Goal: Task Accomplishment & Management: Manage account settings

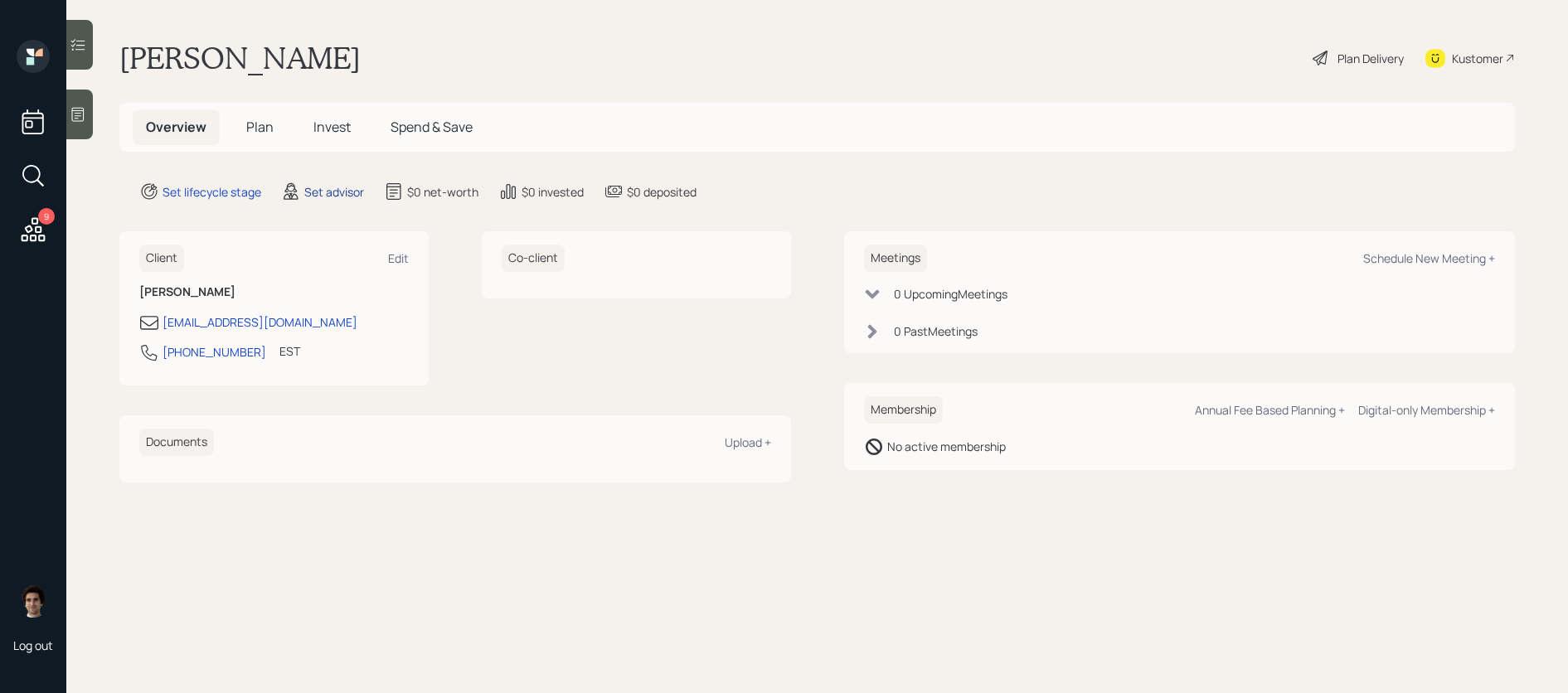
click at [312, 195] on div "Set advisor" at bounding box center [333, 192] width 59 height 18
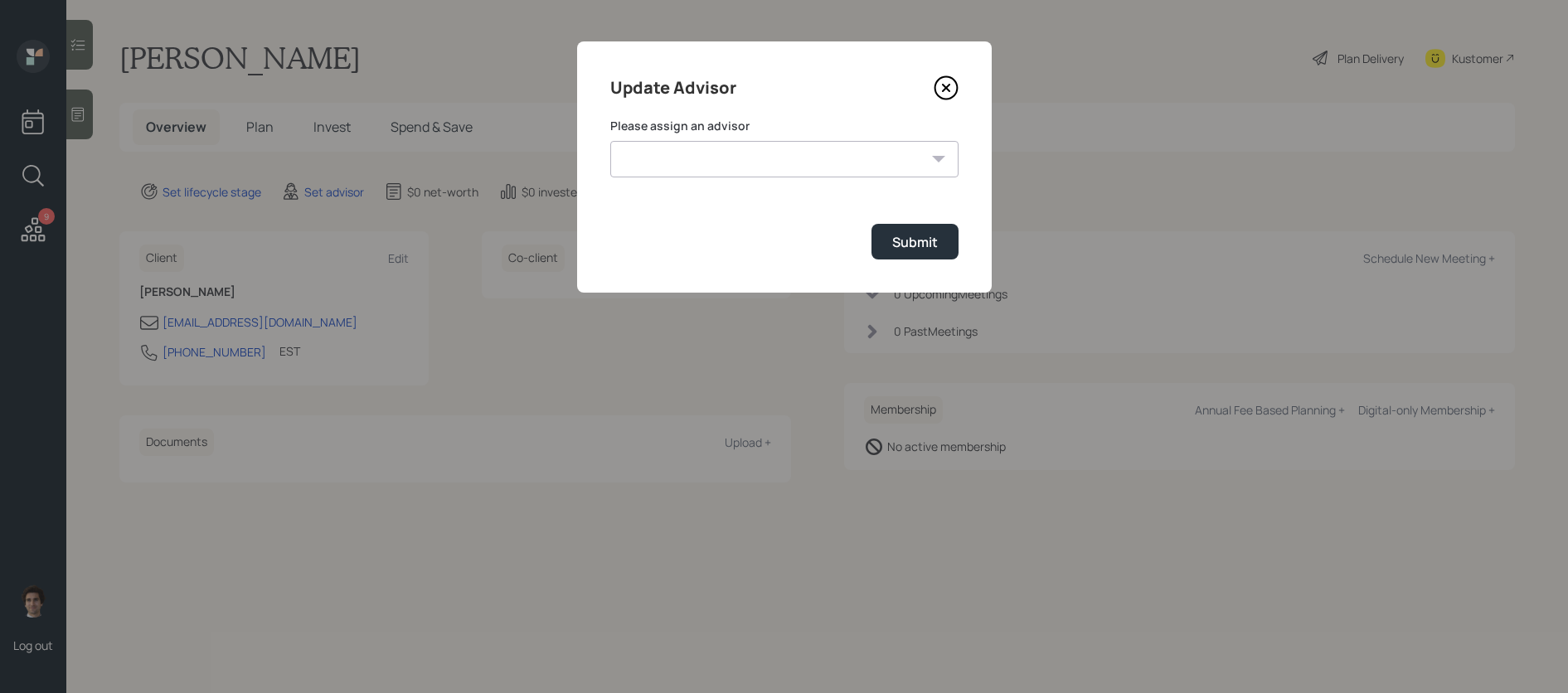
click at [643, 154] on select "Jonah Coleman Tyler End James DiStasi Treva Nostdahl Eric Schwartz Aleksandra S…" at bounding box center [784, 159] width 348 height 37
select select "59554aeb-d739-4552-90b9-0d27d70b4bf7"
click at [610, 141] on select "Jonah Coleman Tyler End James DiStasi Treva Nostdahl Eric Schwartz Aleksandra S…" at bounding box center [784, 159] width 348 height 37
click at [913, 246] on div "Submit" at bounding box center [915, 242] width 45 height 18
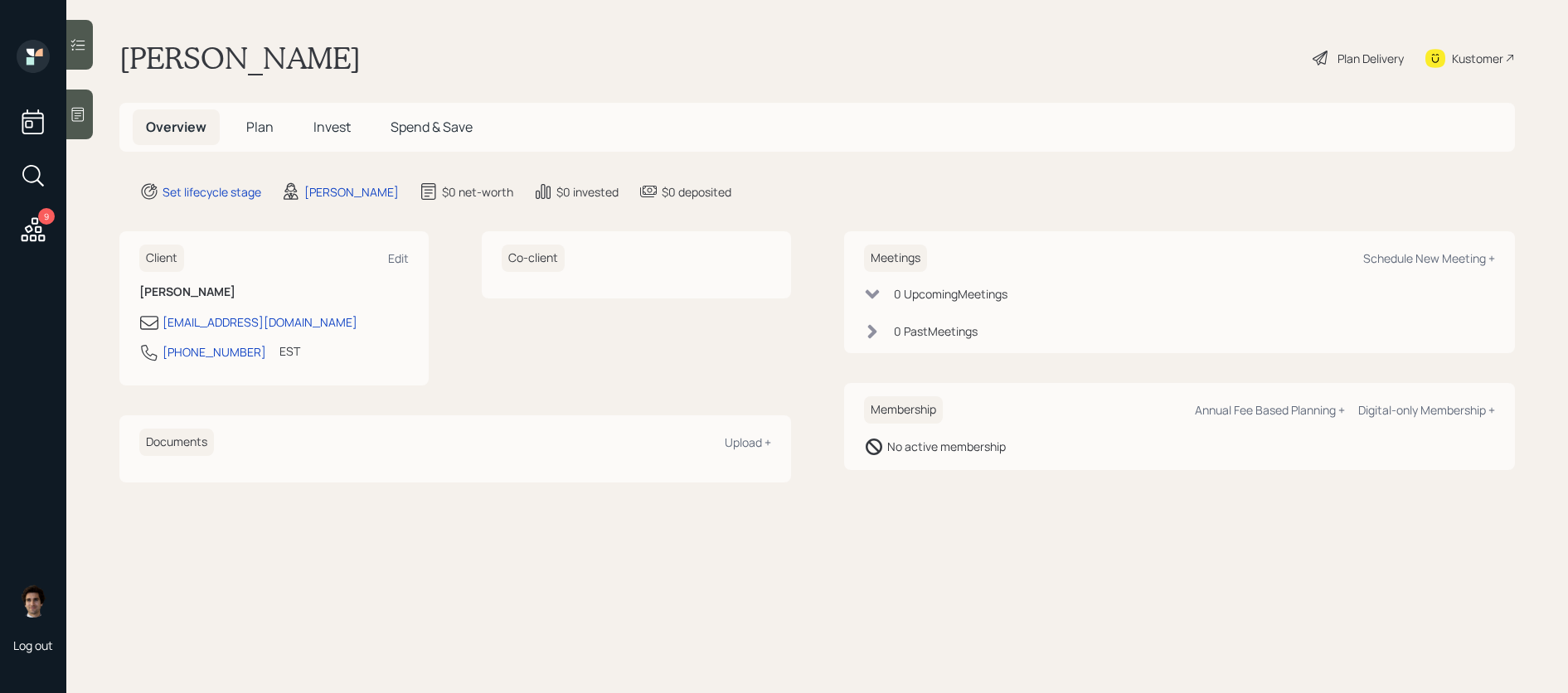
click at [1457, 57] on div "Kustomer" at bounding box center [1477, 58] width 51 height 18
